Goal: Task Accomplishment & Management: Manage account settings

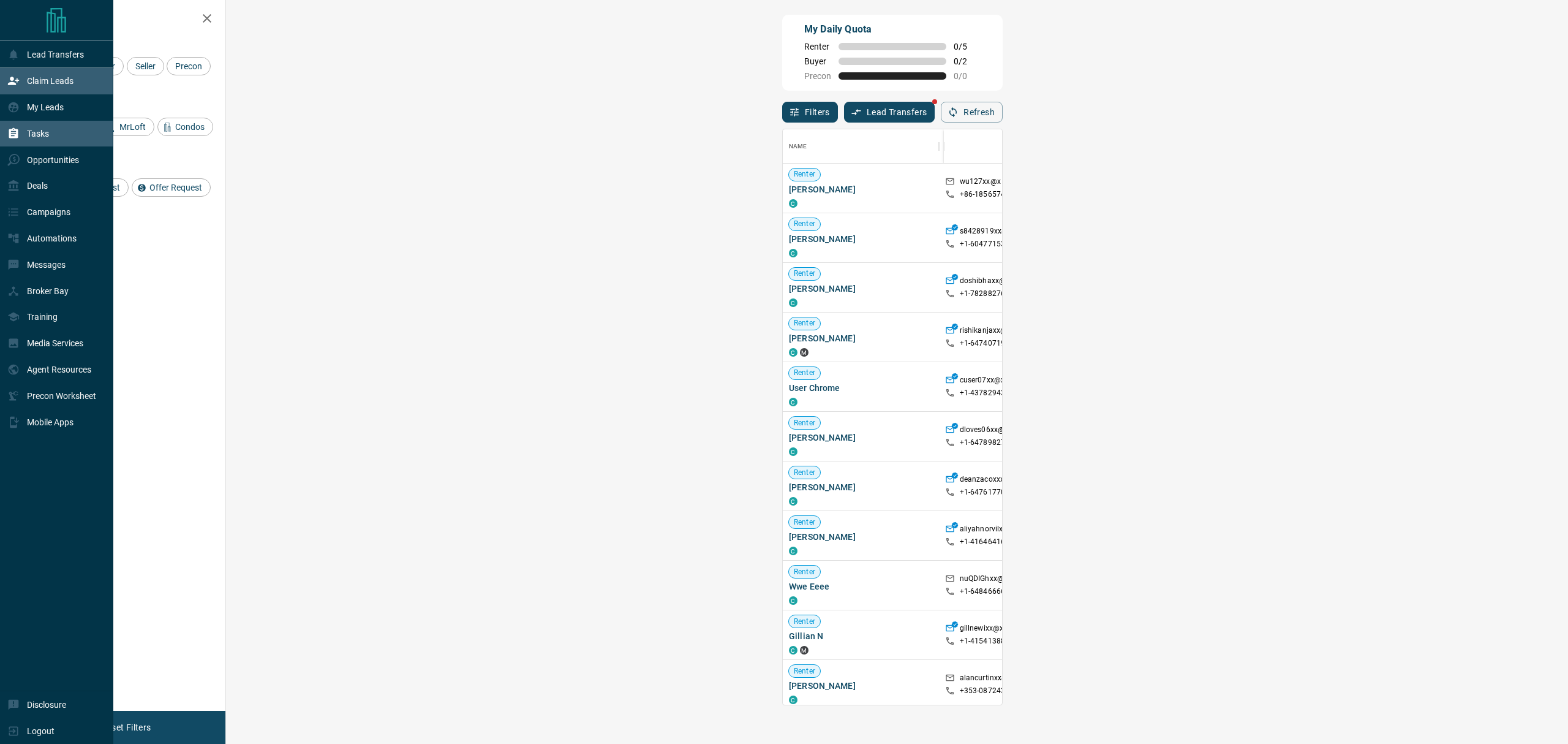
scroll to position [564, 1302]
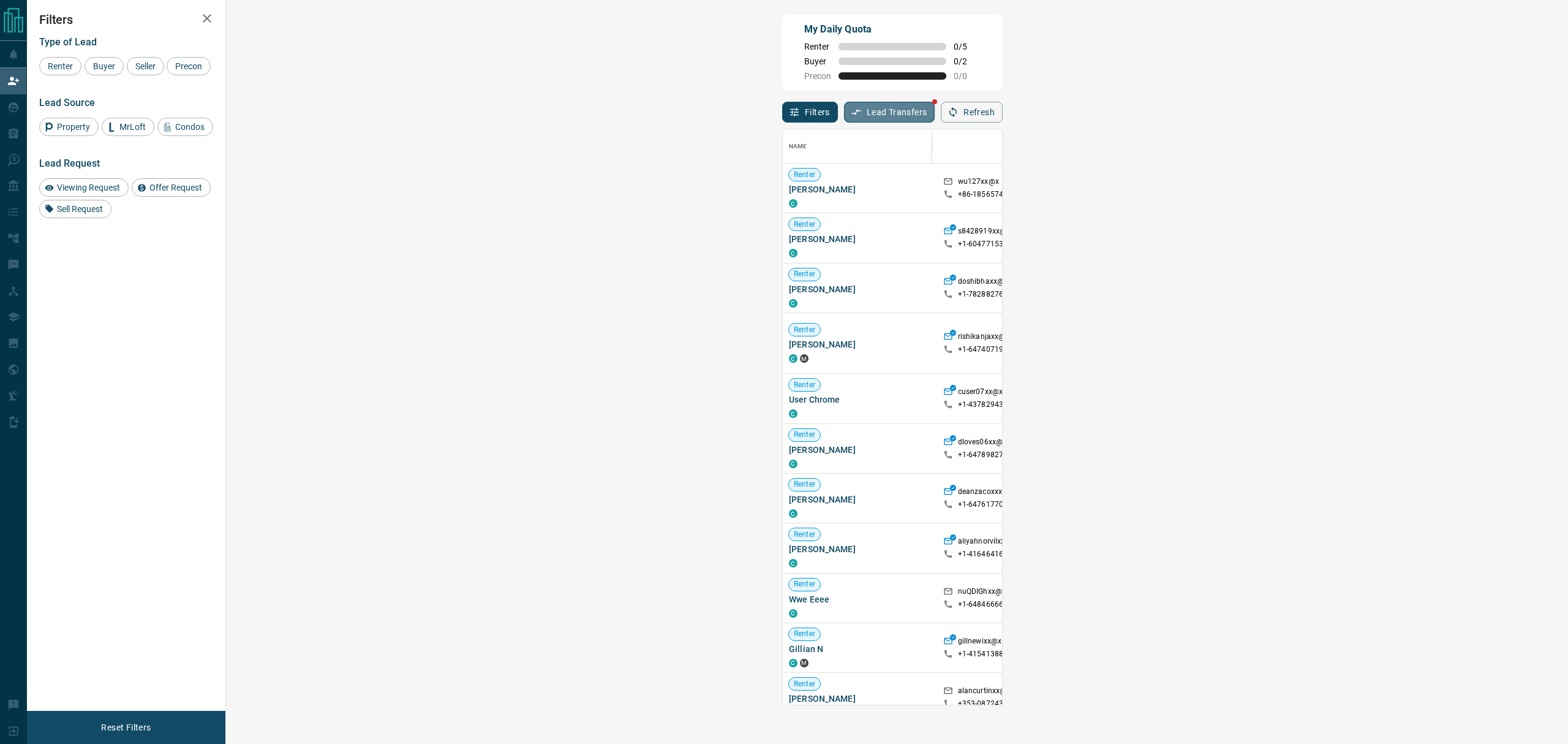
click at [844, 111] on button "Lead Transfers" at bounding box center [890, 112] width 92 height 20
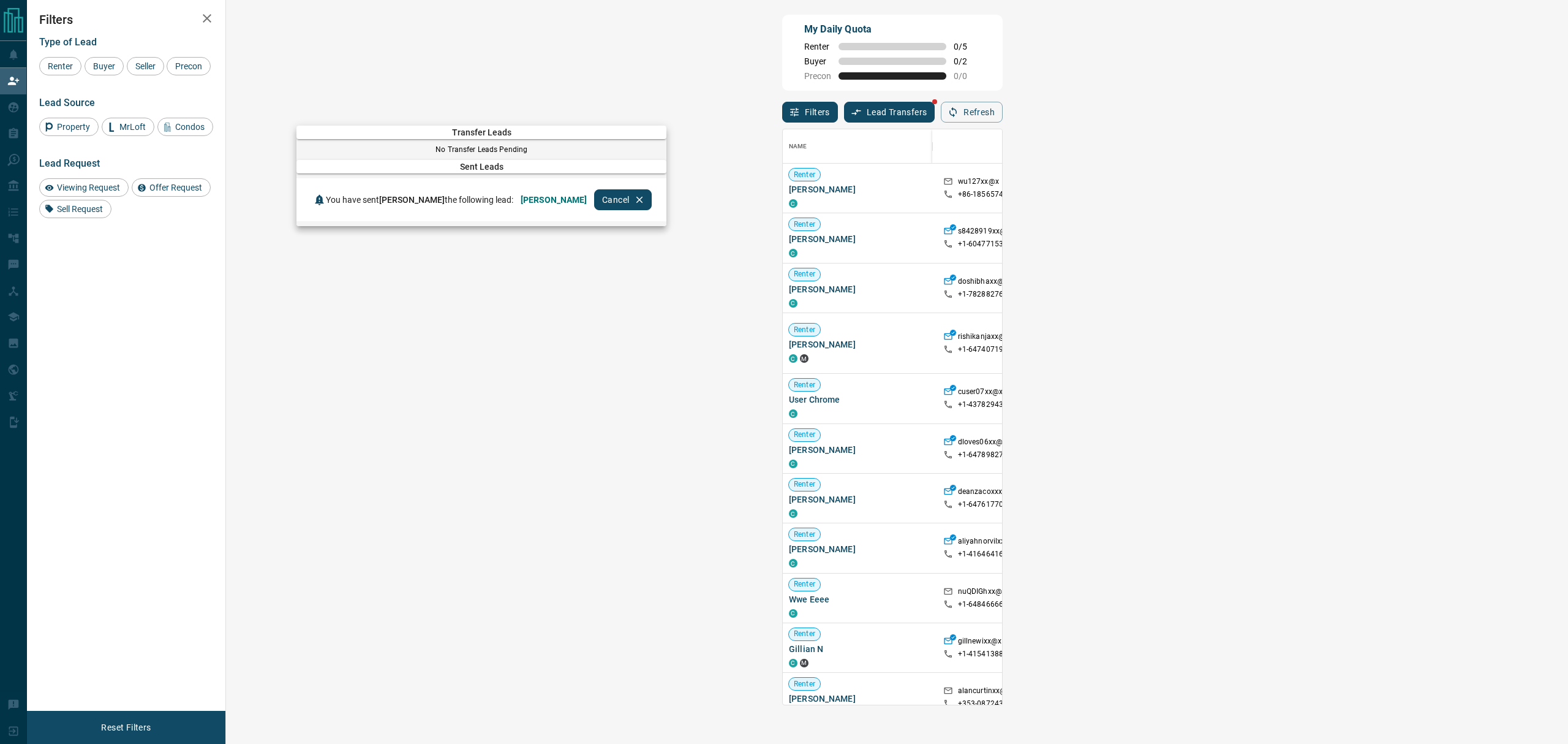
click at [99, 341] on div at bounding box center [784, 372] width 1568 height 744
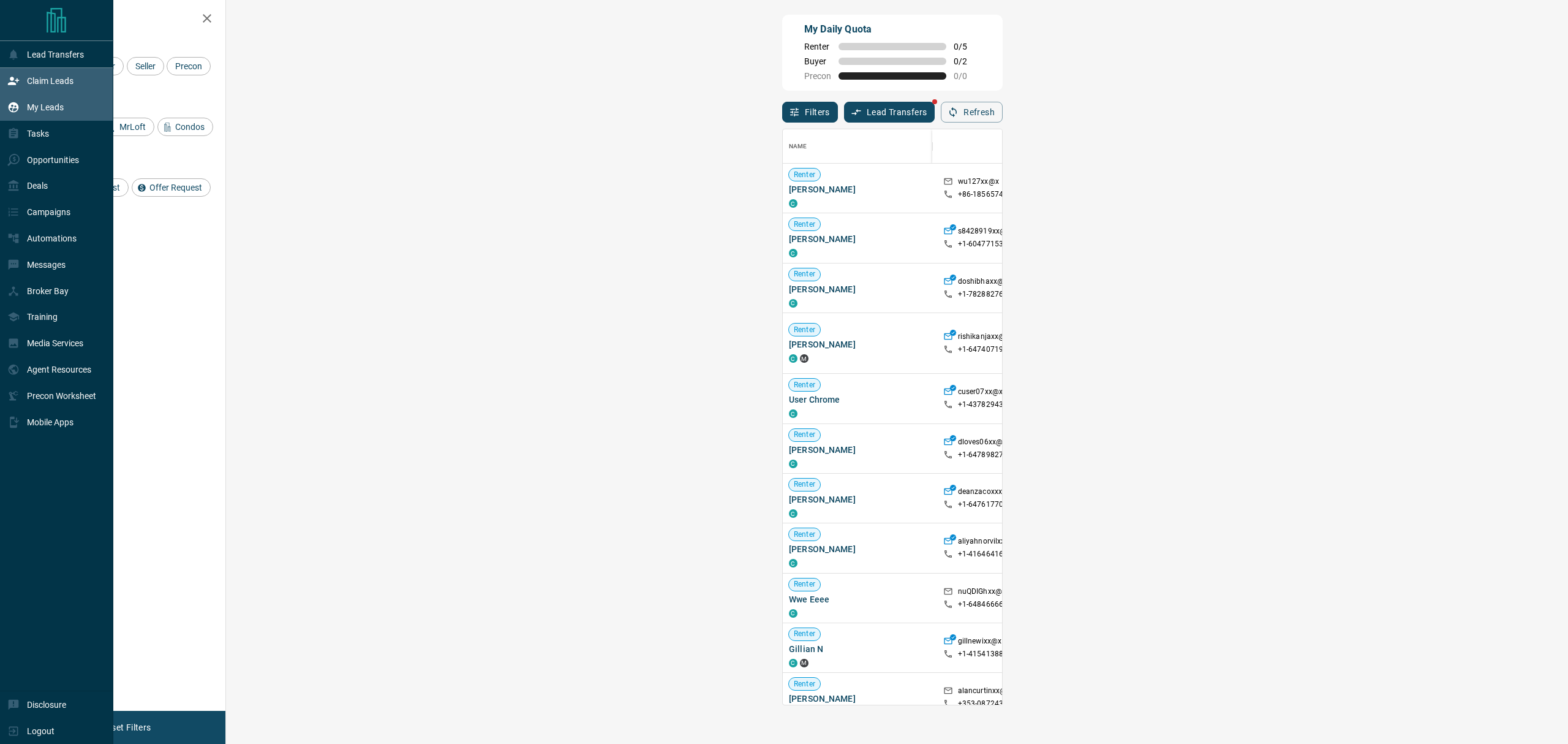
click at [22, 107] on div "My Leads" at bounding box center [36, 108] width 57 height 20
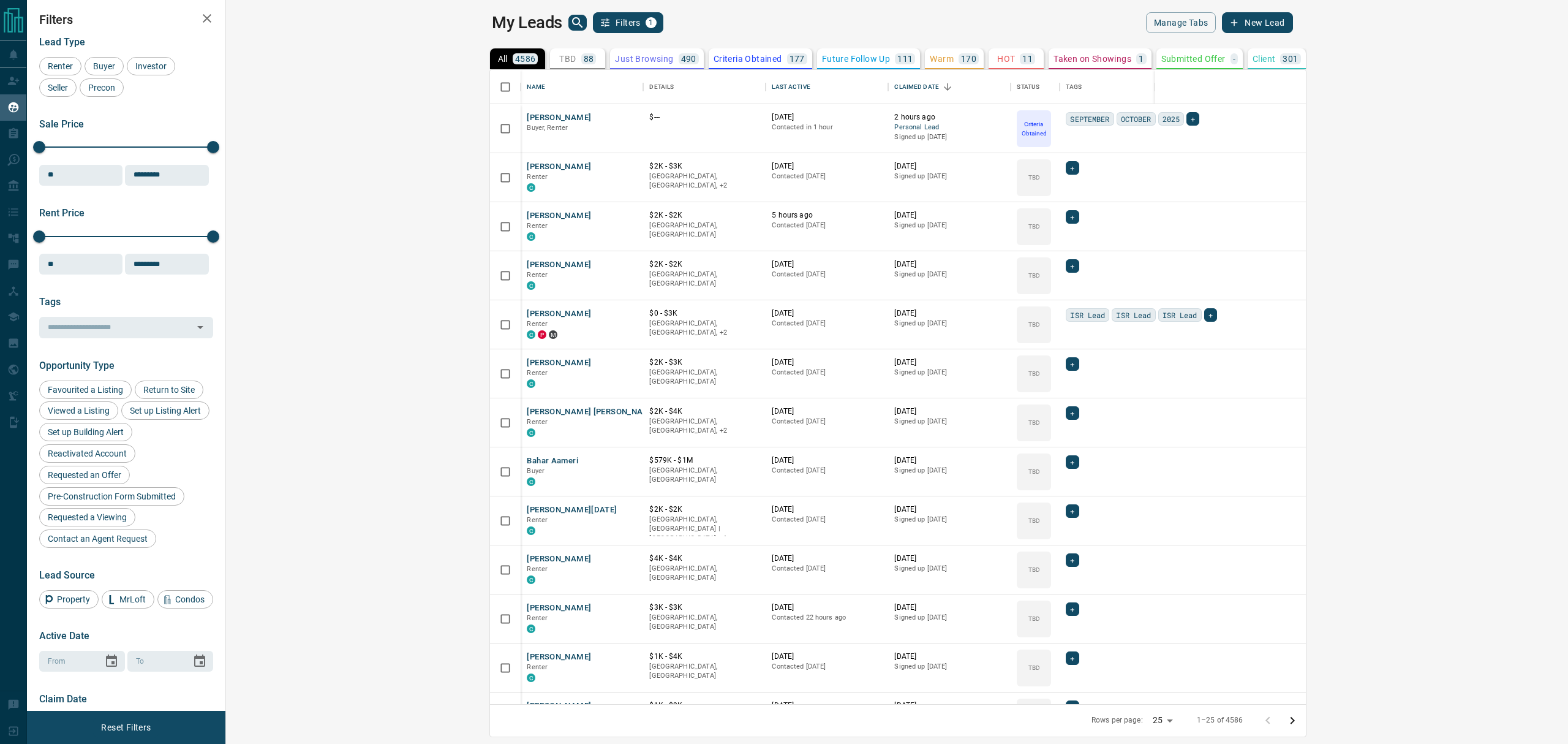
scroll to position [621, 1324]
click at [550, 51] on button "TBD 88" at bounding box center [577, 59] width 55 height 20
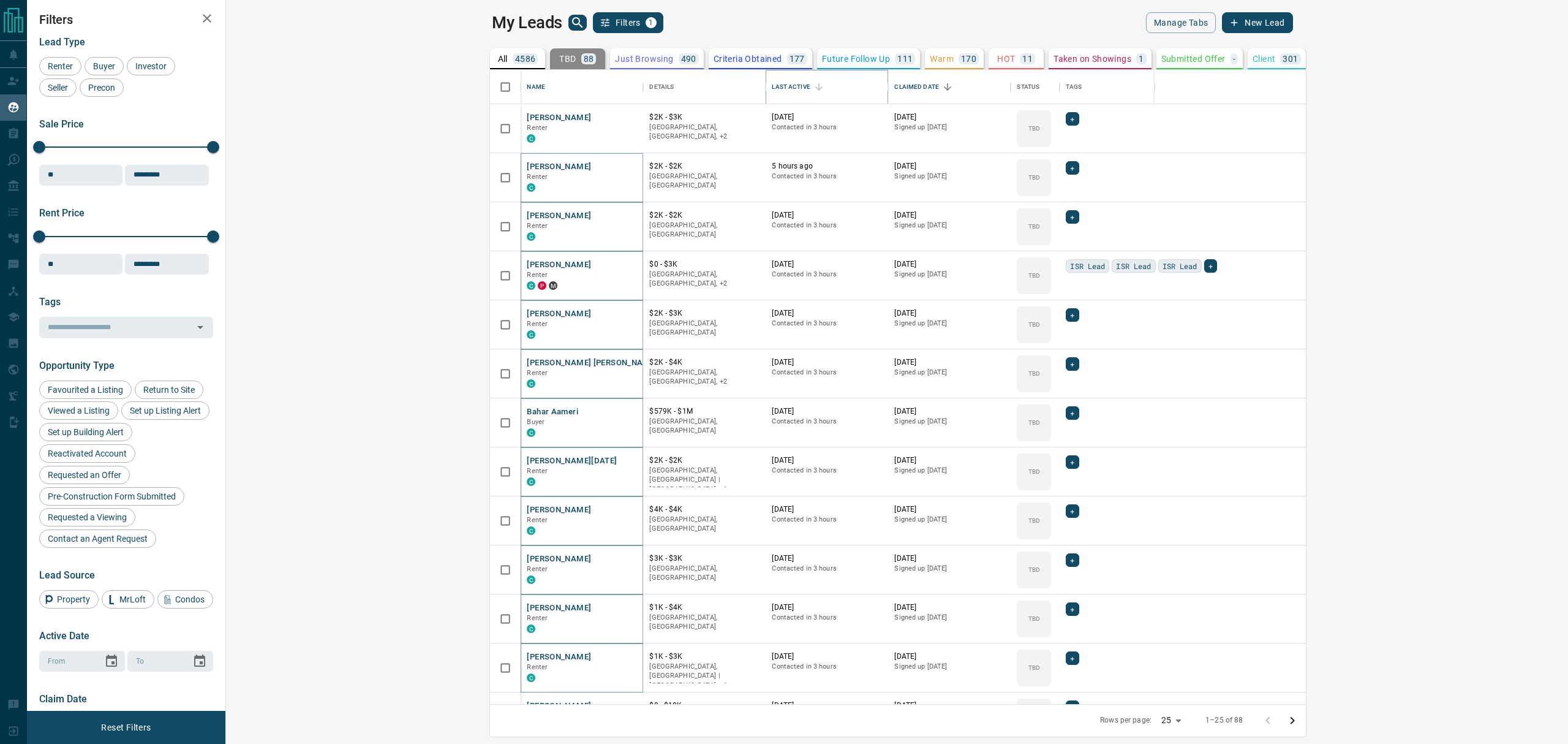
click at [815, 88] on icon "Sort" at bounding box center [819, 87] width 8 height 8
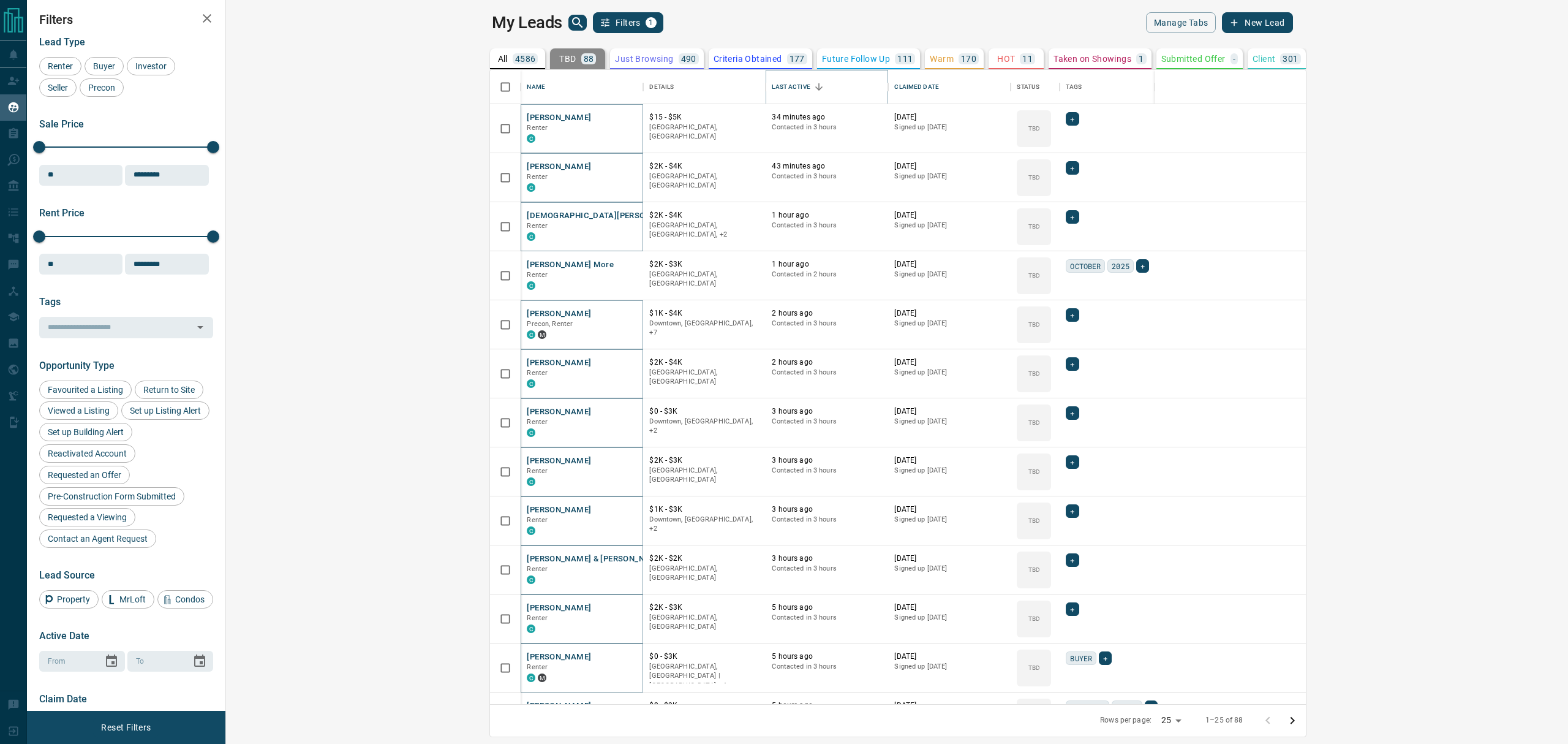
click at [813, 92] on icon "Sort" at bounding box center [819, 87] width 11 height 11
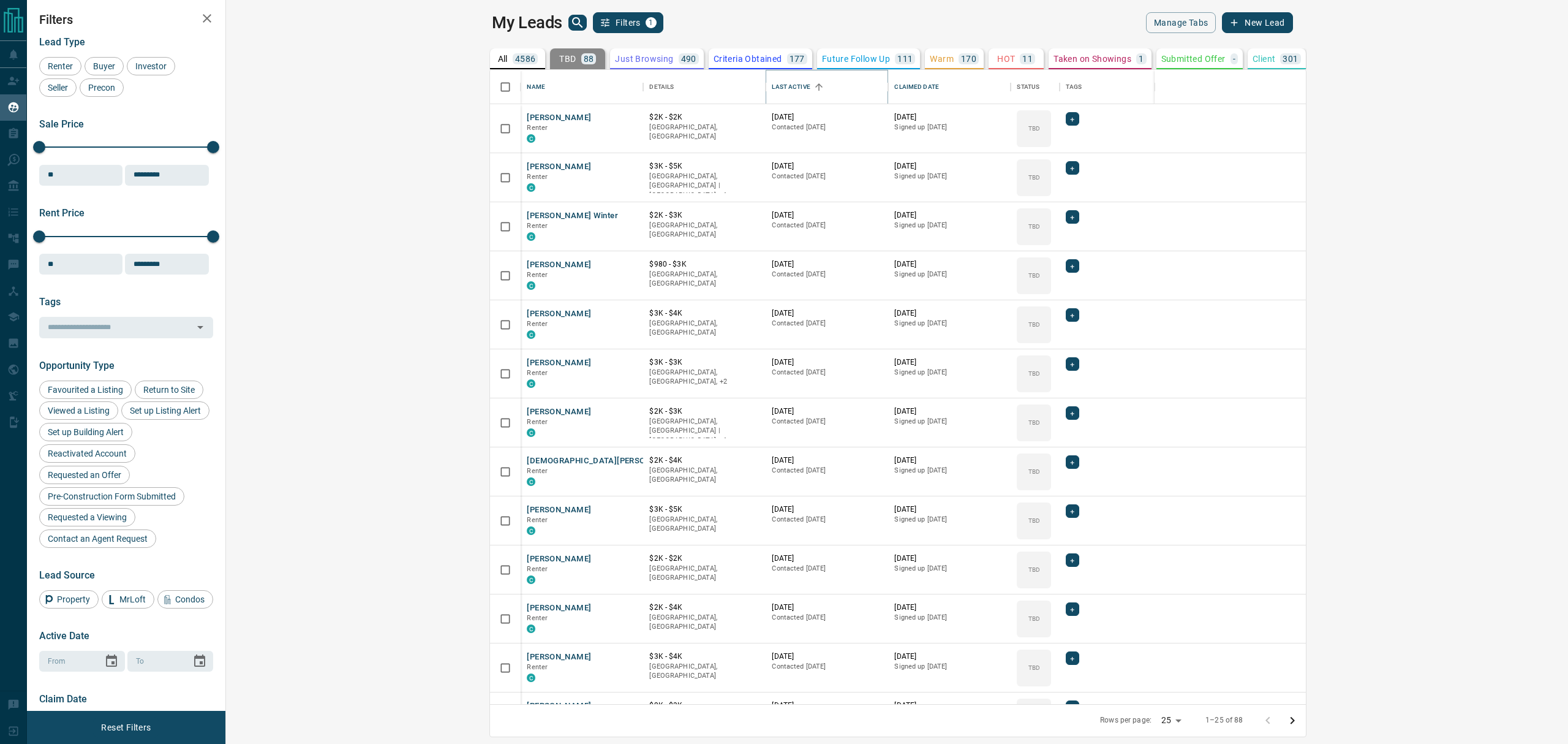
click at [813, 87] on icon "Sort" at bounding box center [819, 87] width 11 height 11
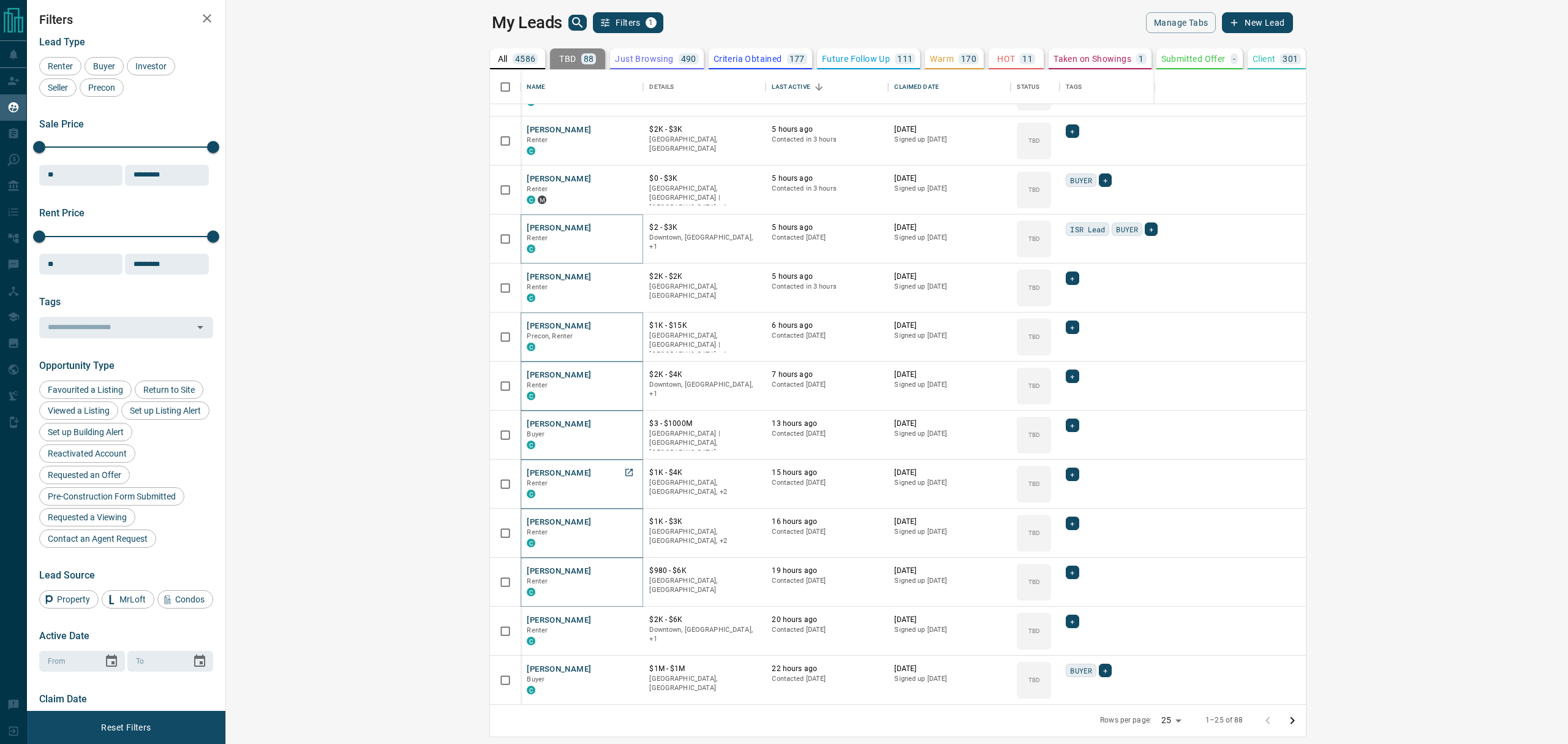
scroll to position [626, 0]
